Goal: Find specific page/section: Find specific page/section

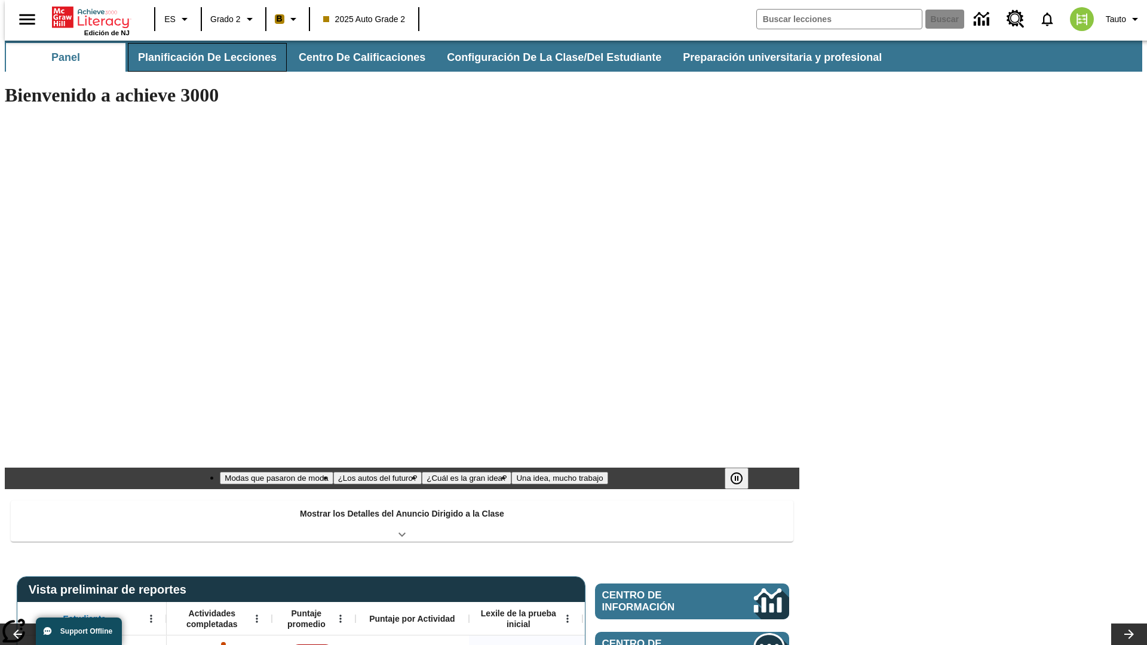
click at [200, 57] on button "Planificación de lecciones" at bounding box center [207, 57] width 159 height 29
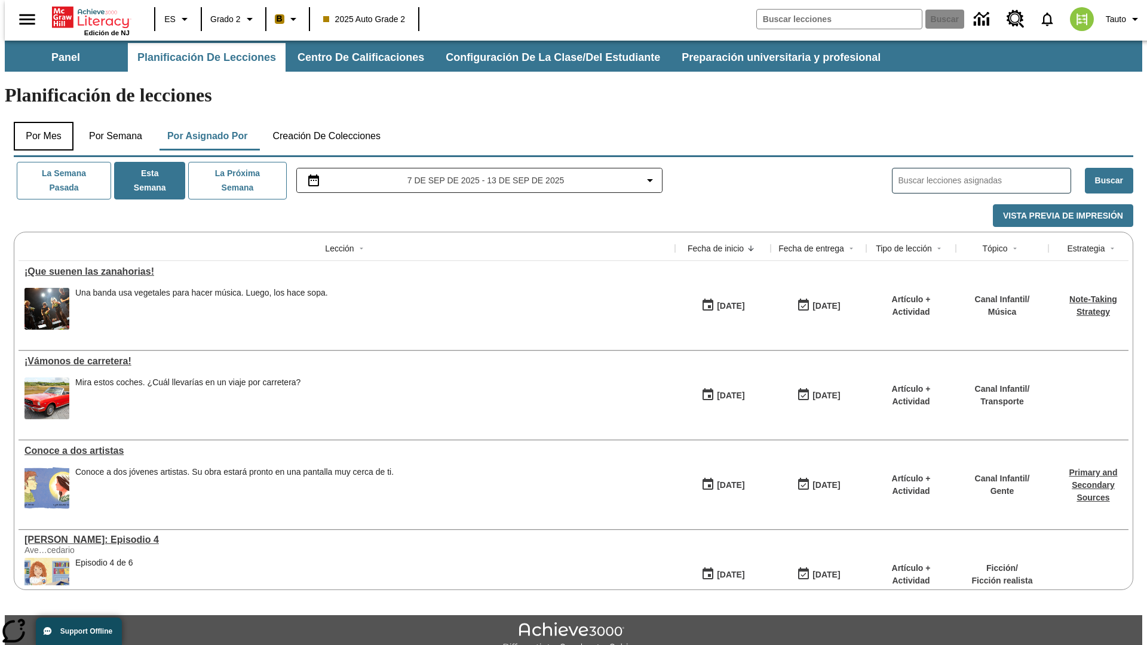
click at [39, 122] on button "Por mes" at bounding box center [44, 136] width 60 height 29
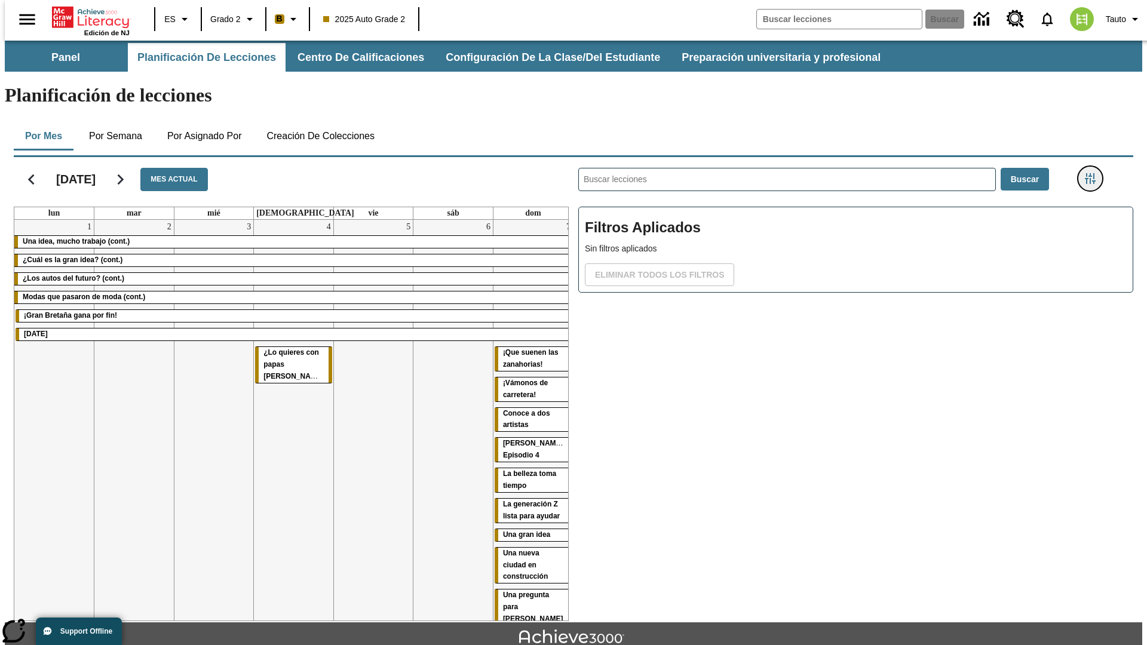
click at [1094, 173] on icon "Menú lateral de filtros" at bounding box center [1090, 178] width 11 height 11
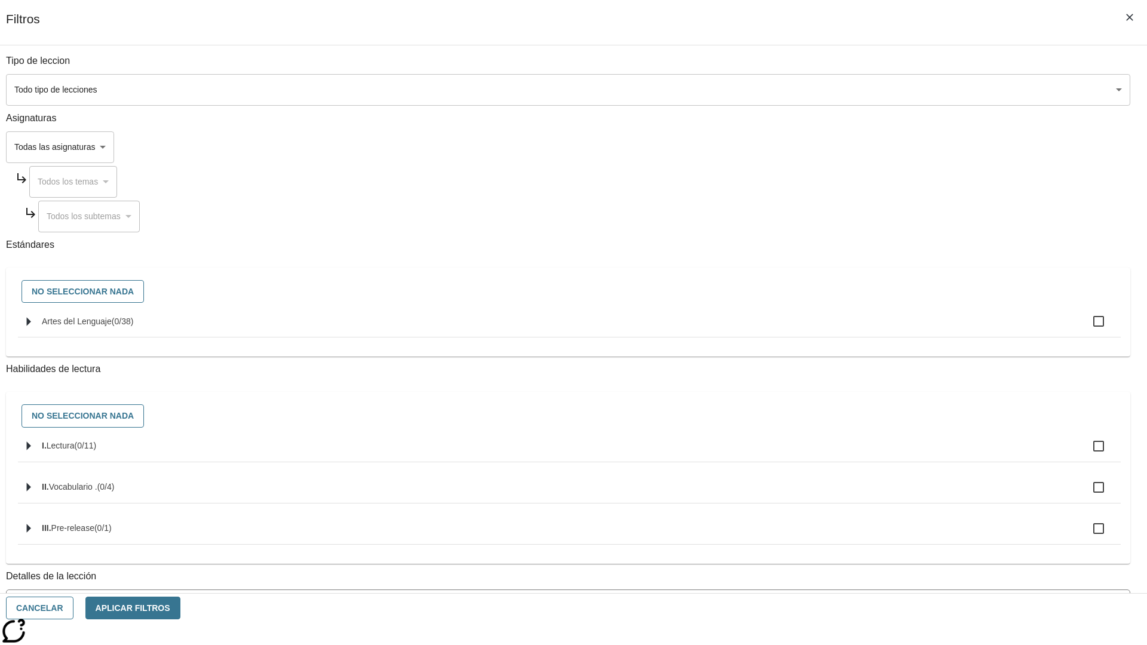
click at [861, 90] on body "[MEDICAL_DATA] al contenido principal Edición de NJ ES Grado 2 B 2025 Auto Grad…" at bounding box center [574, 370] width 1138 height 659
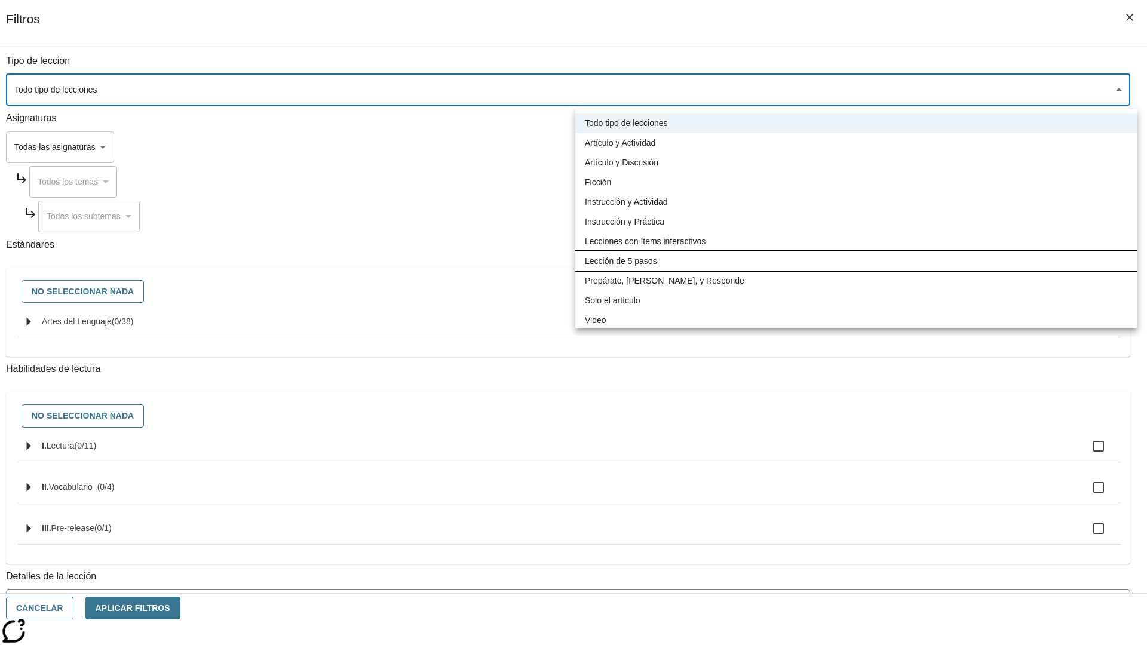
click at [856, 261] on li "Lección de 5 pasos" at bounding box center [857, 262] width 562 height 20
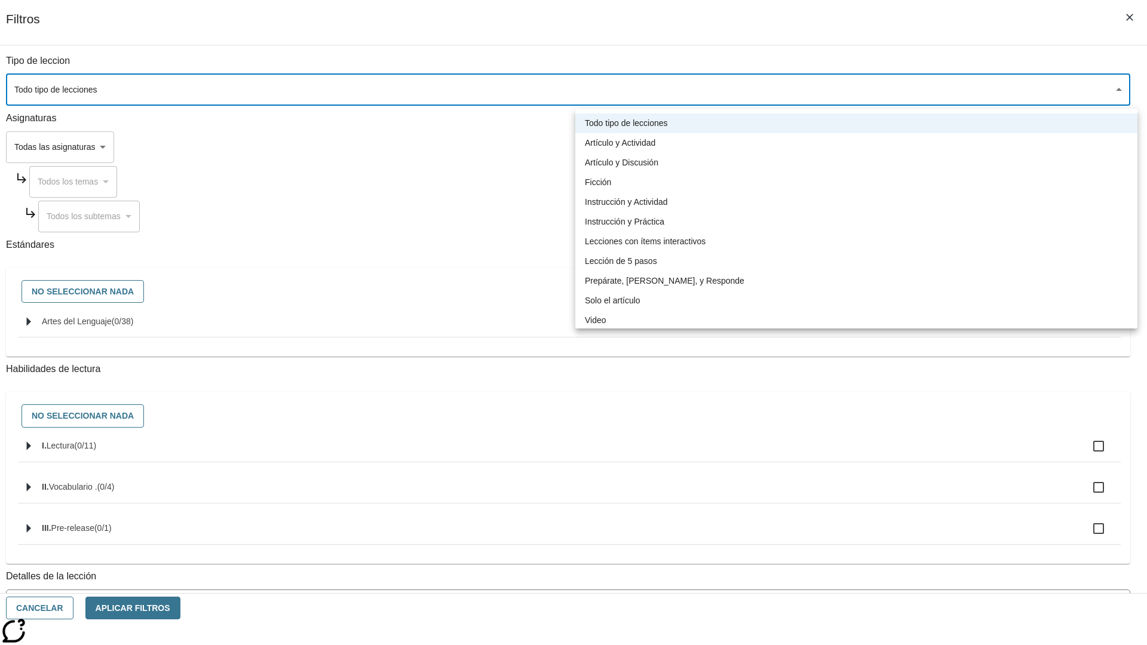
type input "1"
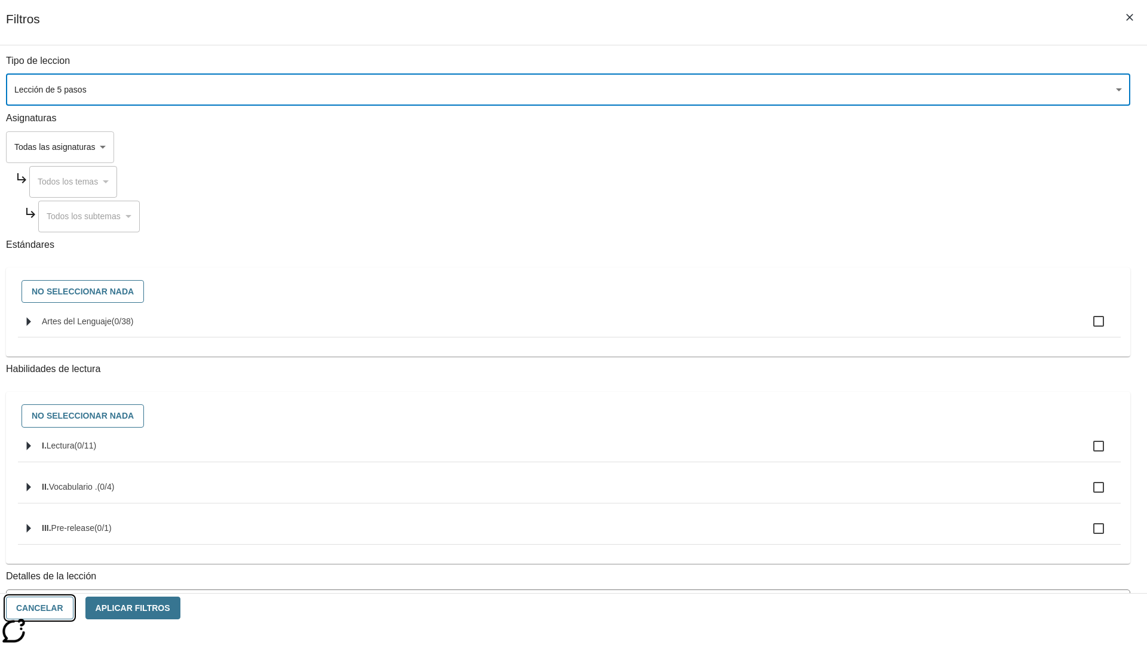
click at [74, 608] on button "Cancelar" at bounding box center [40, 608] width 68 height 23
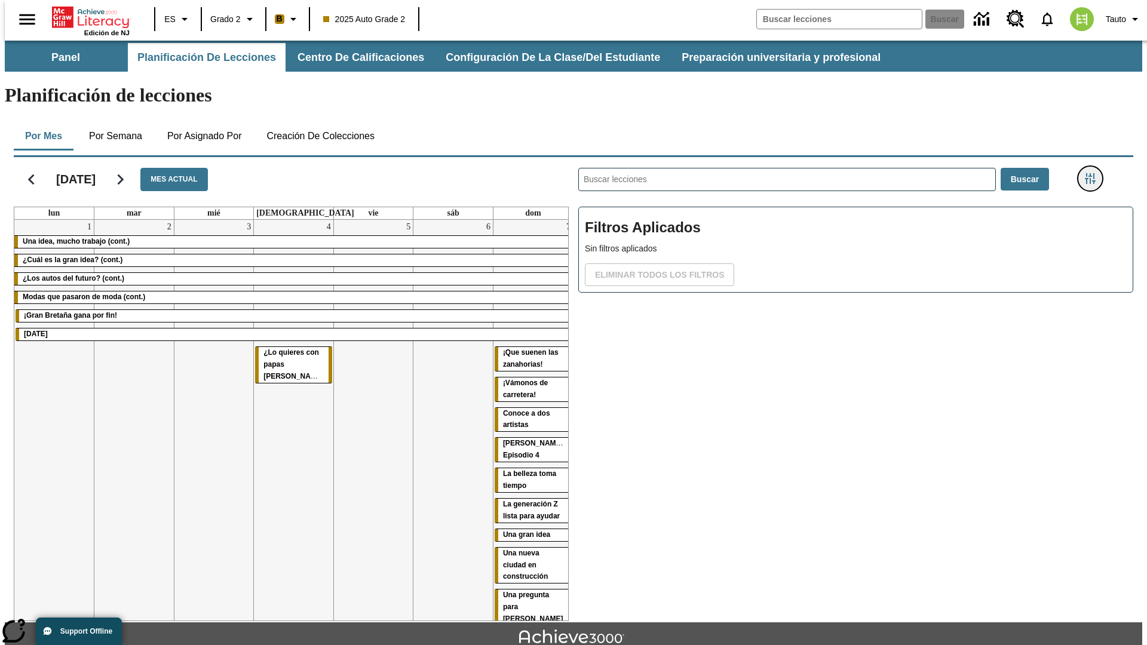
click at [1094, 173] on icon "Menú lateral de filtros" at bounding box center [1090, 178] width 11 height 11
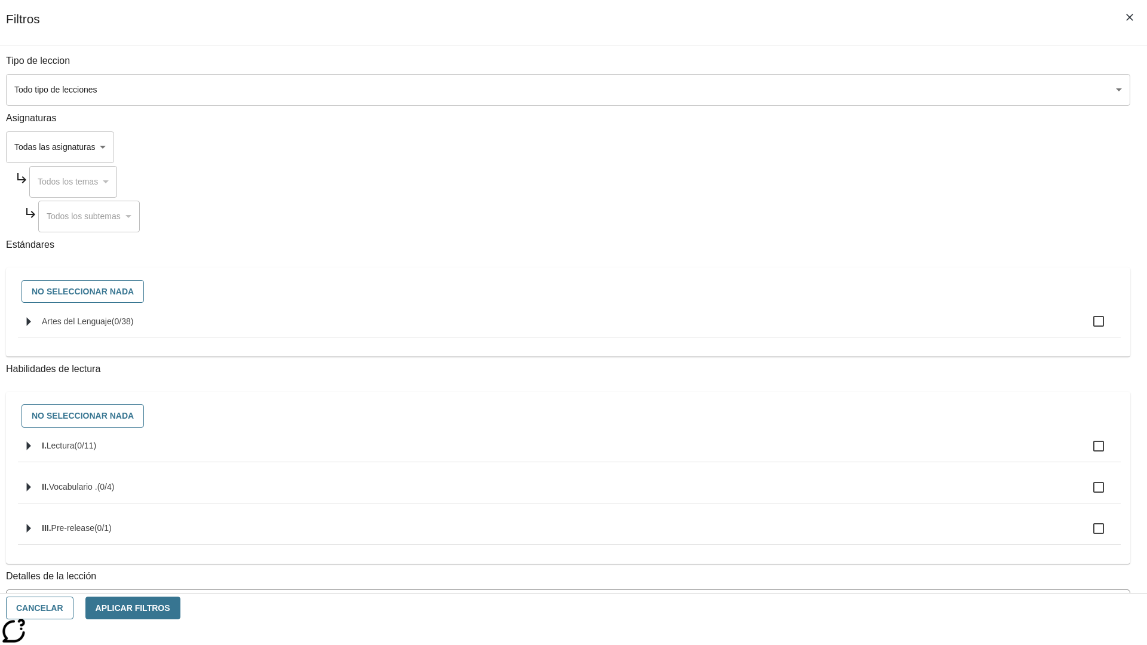
click at [861, 90] on body "[MEDICAL_DATA] al contenido principal Edición de NJ ES Grado 2 B 2025 Auto Grad…" at bounding box center [574, 370] width 1138 height 659
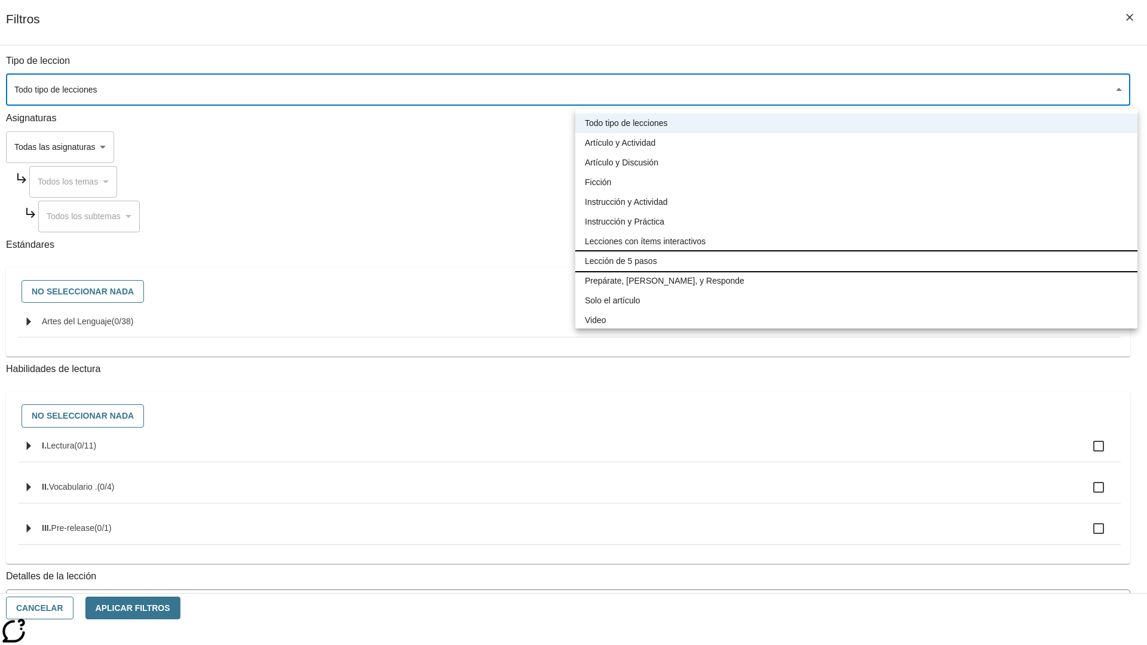
click at [856, 261] on li "Lección de 5 pasos" at bounding box center [857, 262] width 562 height 20
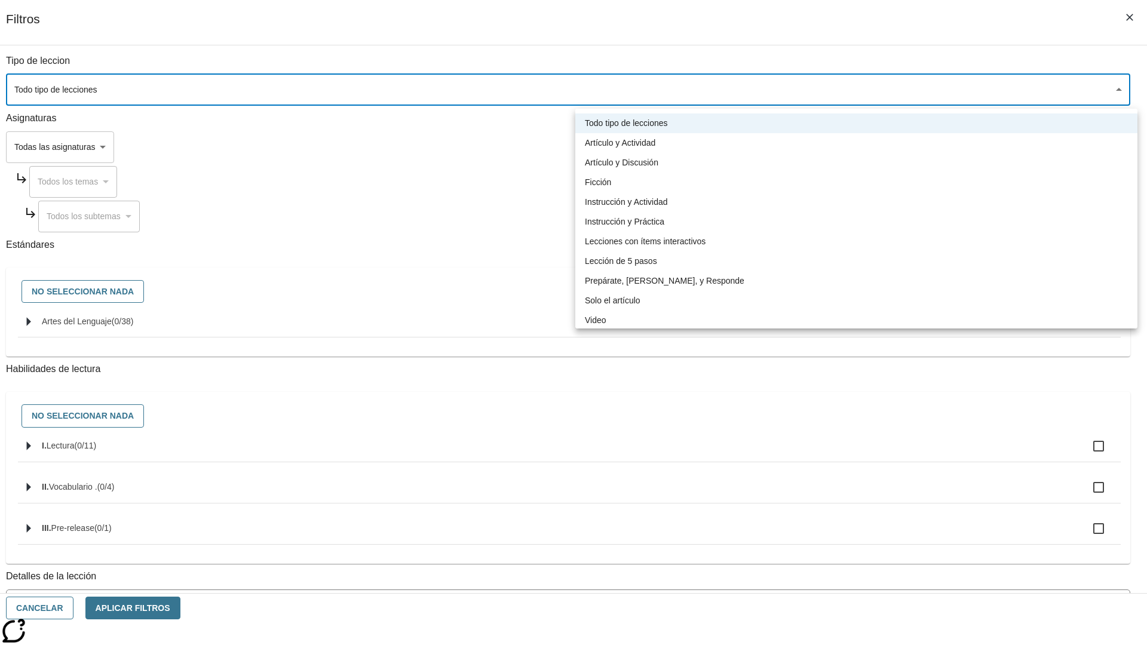
type input "1"
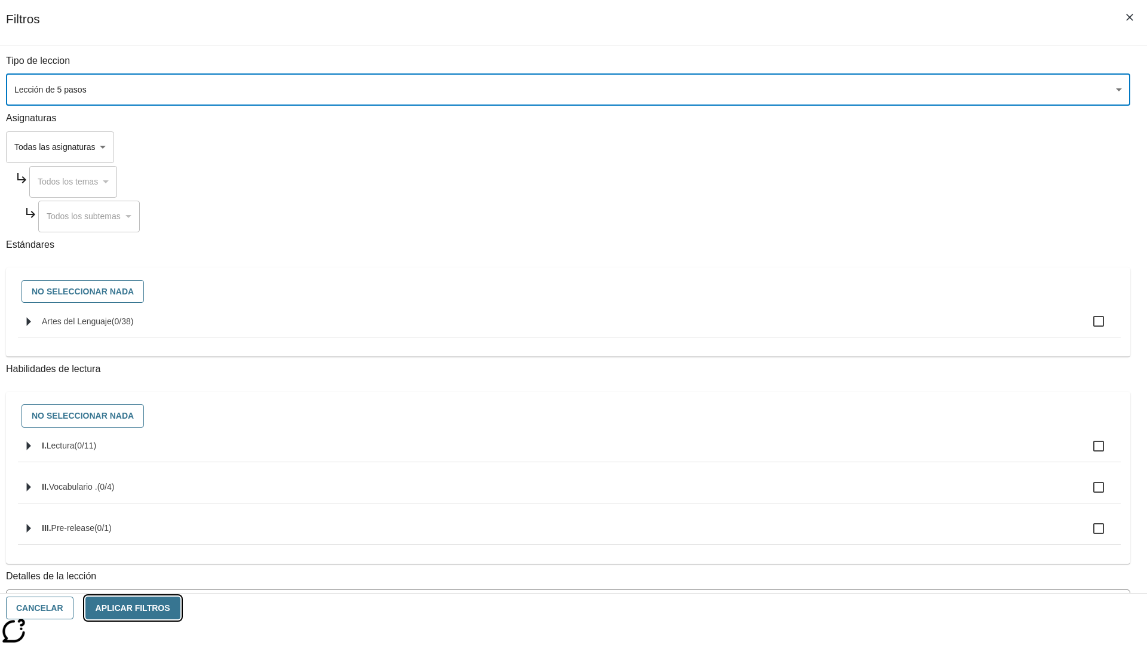
click at [180, 608] on button "Aplicar Filtros" at bounding box center [132, 608] width 95 height 23
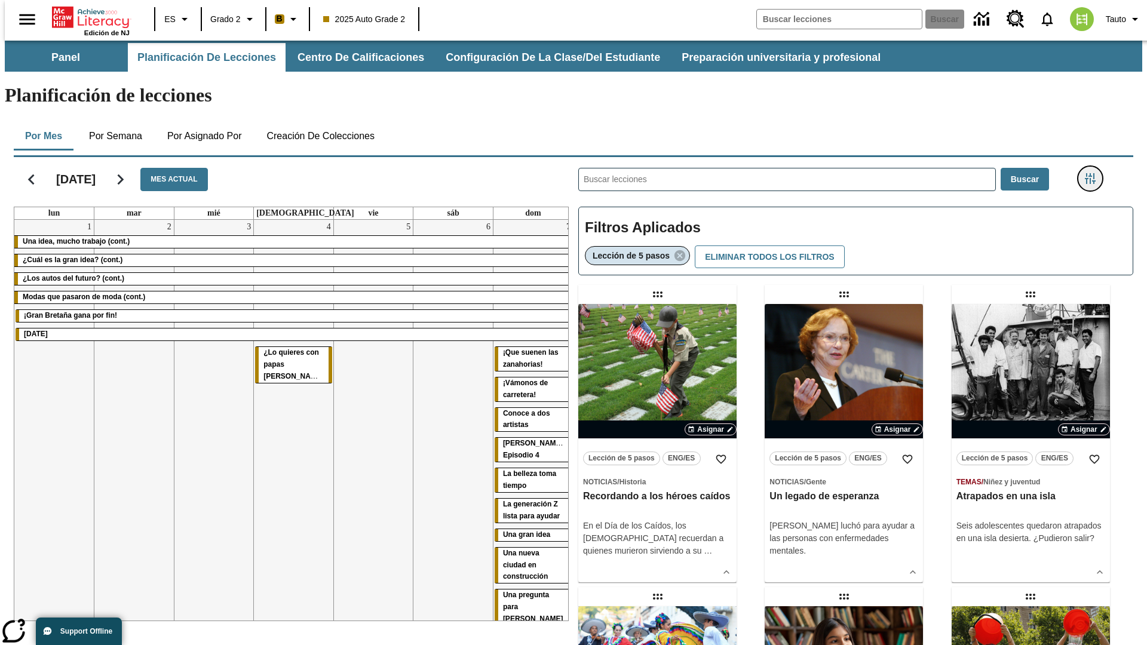
click at [1094, 173] on icon "Menú lateral de filtros" at bounding box center [1090, 178] width 11 height 11
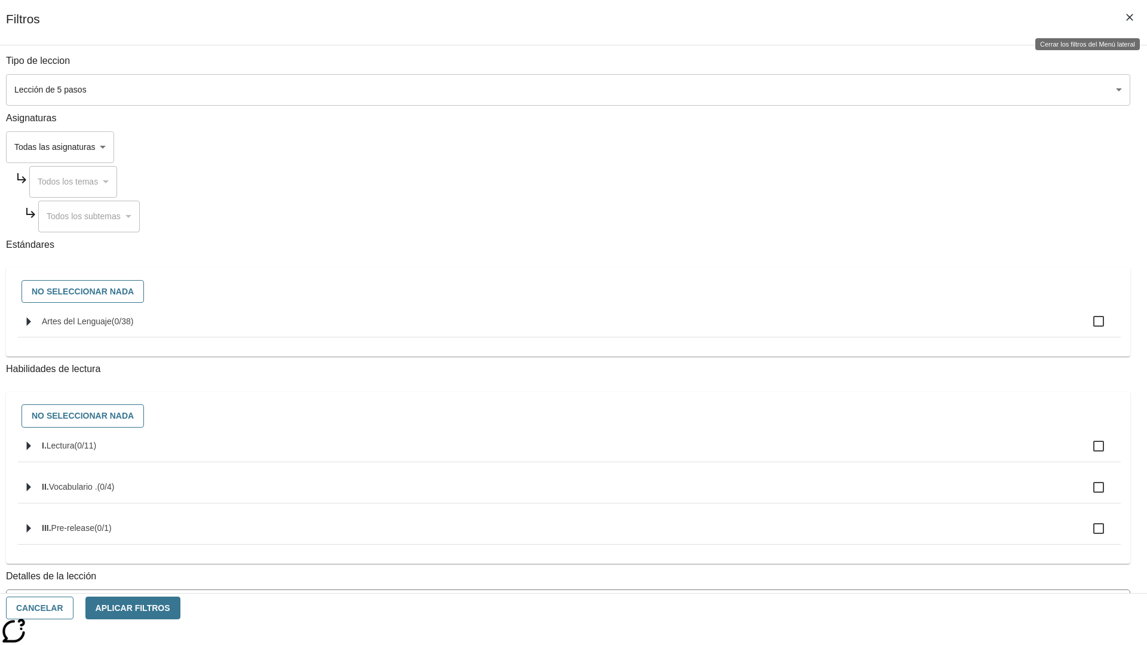
click at [1130, 17] on icon "Cerrar los filtros del Menú lateral" at bounding box center [1130, 17] width 7 height 7
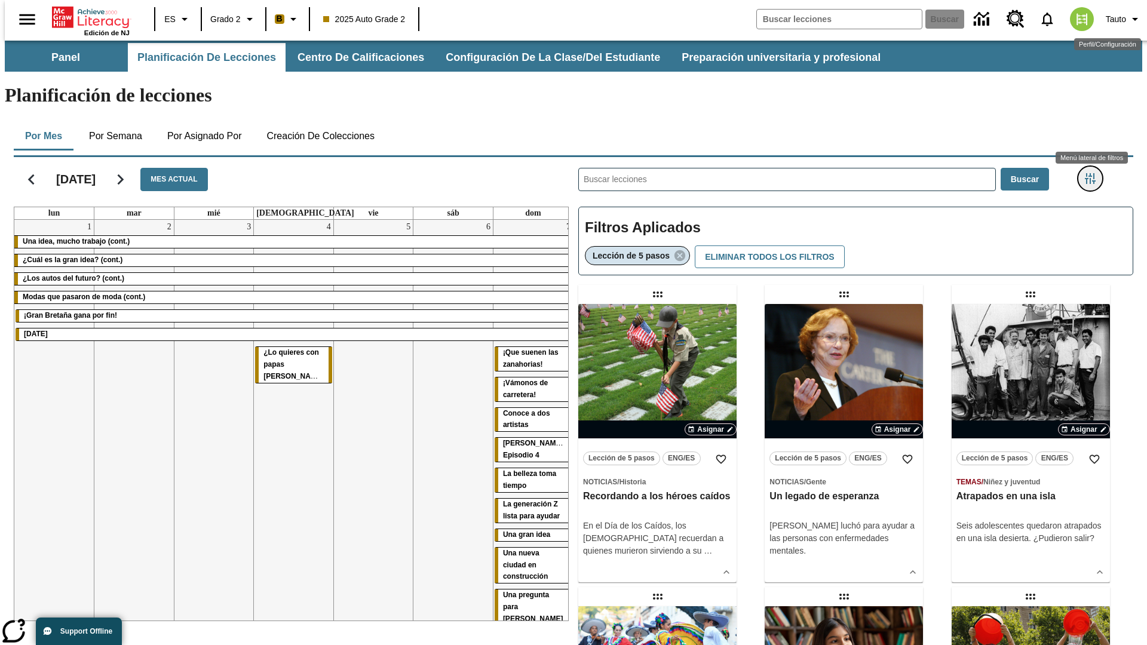
click at [1094, 173] on icon "Menú lateral de filtros" at bounding box center [1090, 178] width 11 height 11
